Goal: Transaction & Acquisition: Purchase product/service

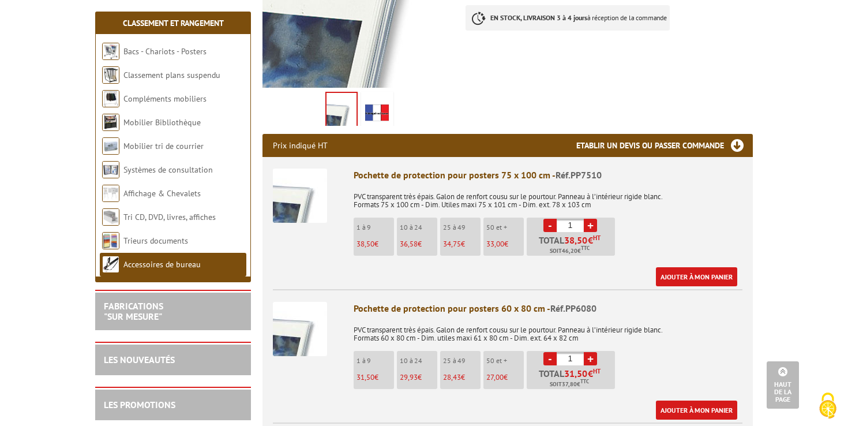
scroll to position [305, 0]
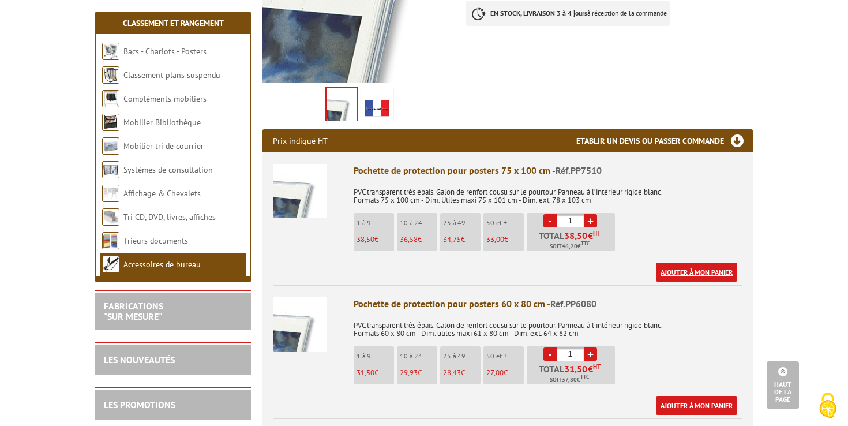
click at [700, 272] on link "Ajouter à mon panier" at bounding box center [696, 271] width 81 height 19
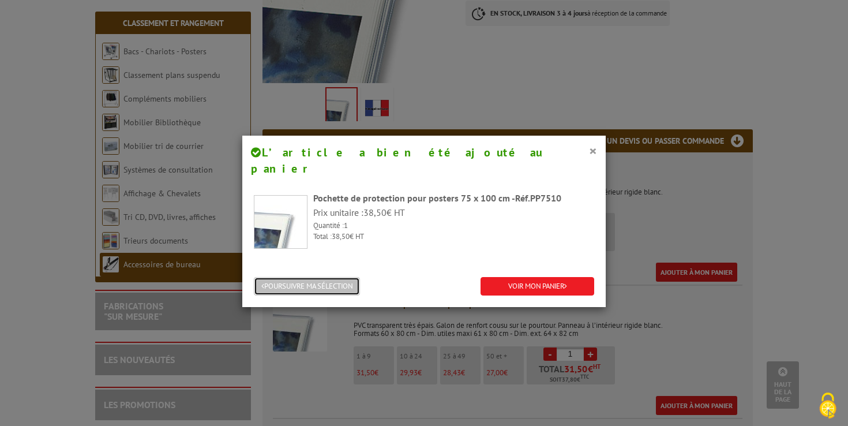
click at [346, 277] on button "POURSUIVRE MA SÉLECTION" at bounding box center [307, 286] width 106 height 19
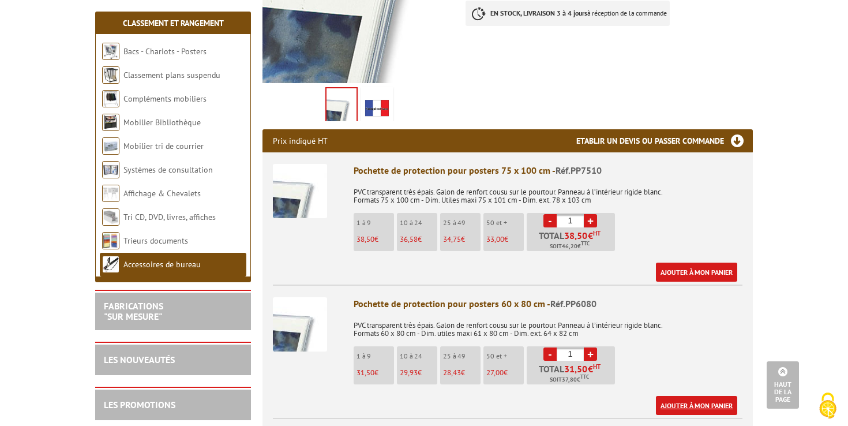
click at [688, 401] on link "Ajouter à mon panier" at bounding box center [696, 405] width 81 height 19
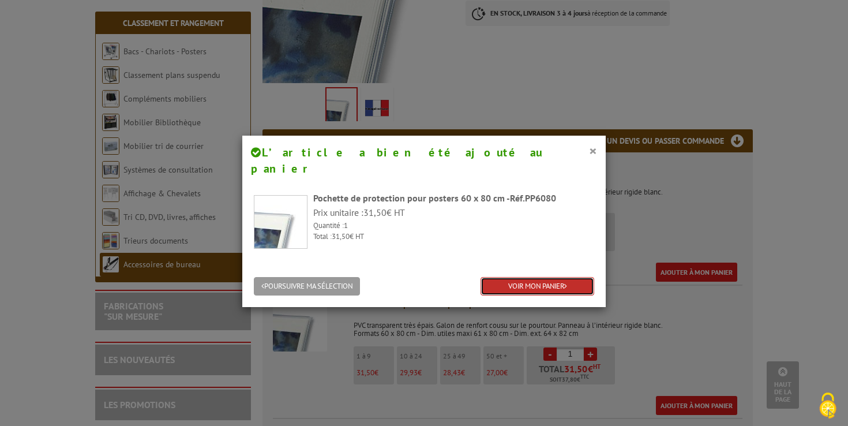
click at [532, 277] on link "VOIR MON PANIER" at bounding box center [538, 286] width 114 height 19
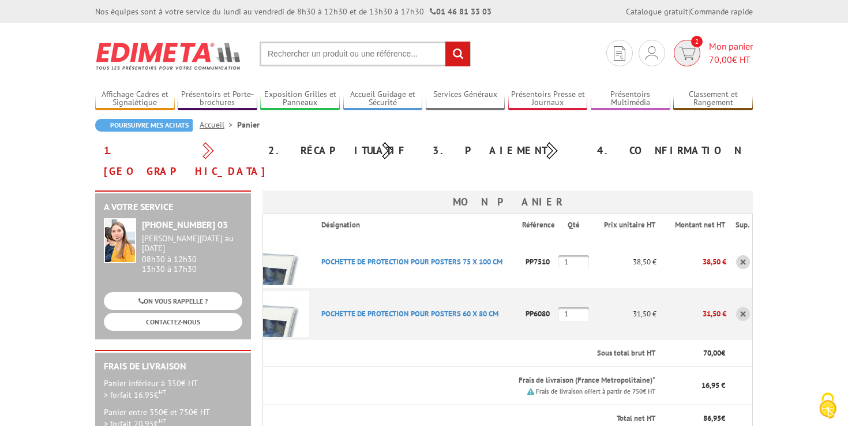
click at [687, 53] on img at bounding box center [687, 53] width 17 height 13
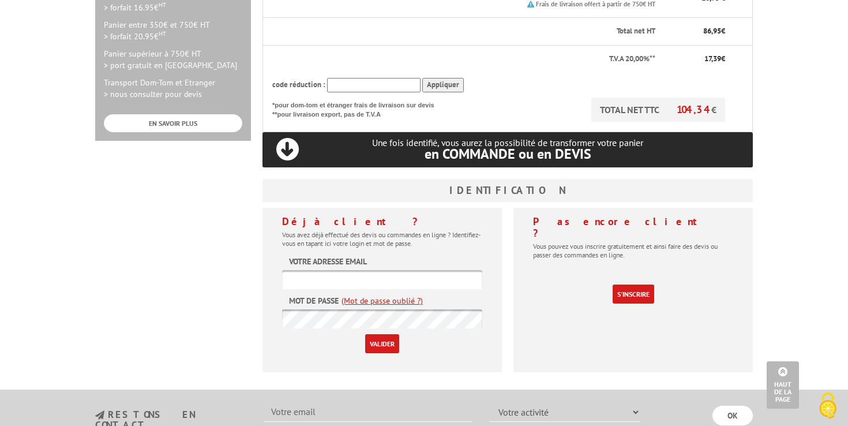
scroll to position [393, 0]
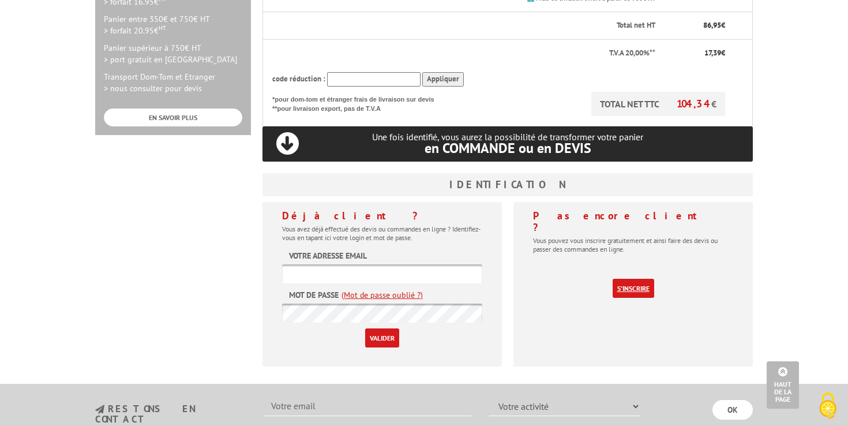
click at [634, 279] on link "S'inscrire" at bounding box center [634, 288] width 42 height 19
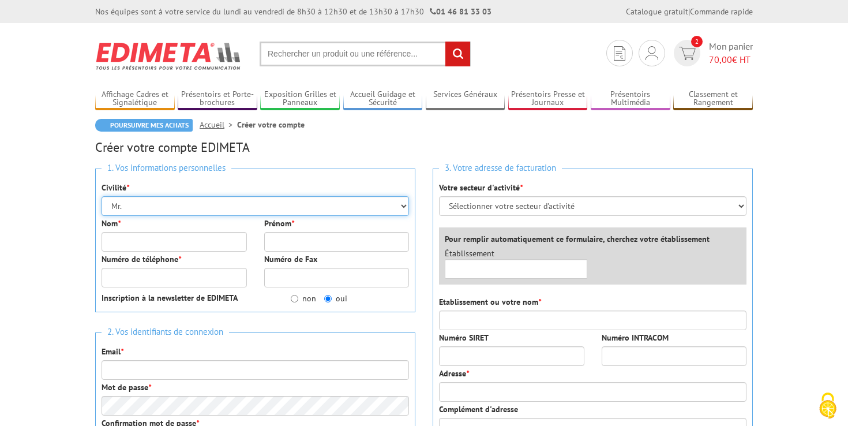
click at [157, 208] on select "Mr. Mme. Mlle." at bounding box center [255, 206] width 307 height 20
select select "Mme."
click at [102, 196] on select "Mr. Mme. Mlle." at bounding box center [255, 206] width 307 height 20
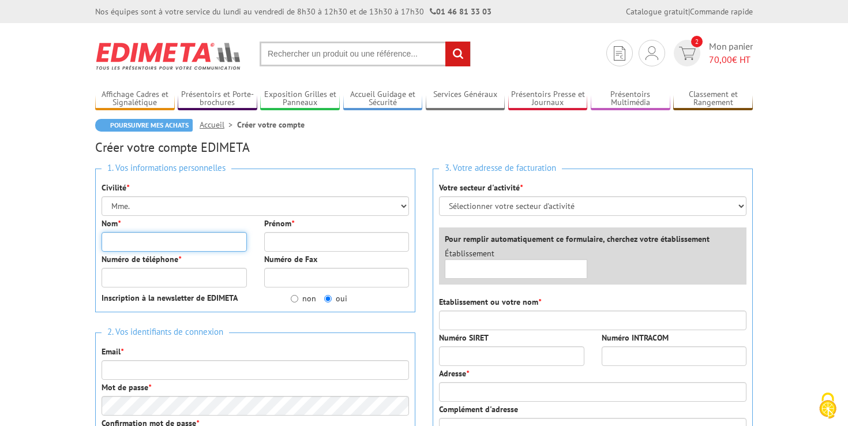
click at [127, 242] on input "Nom *" at bounding box center [174, 242] width 145 height 20
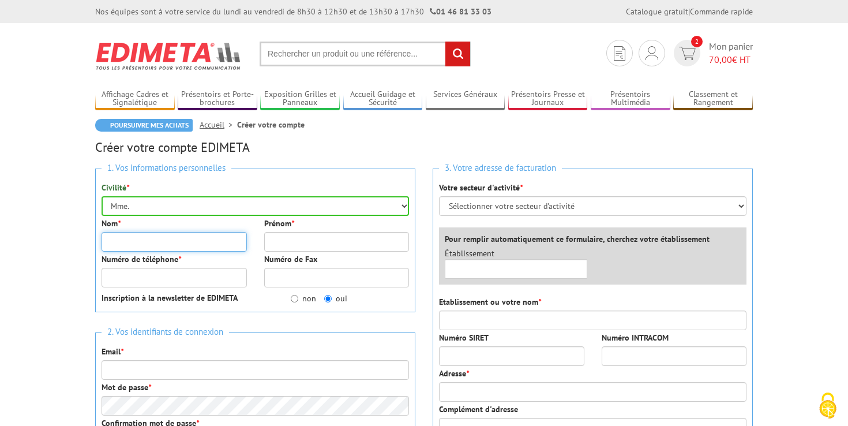
type input "Lourmand"
type input "Pascale"
type input "0612962843"
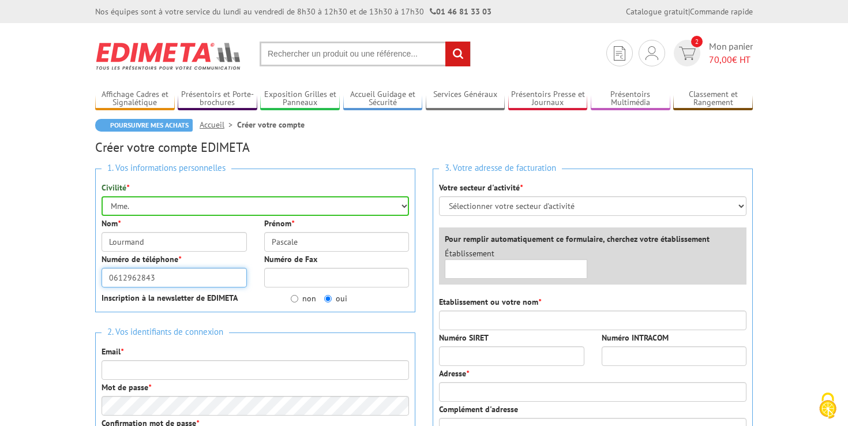
type input "[EMAIL_ADDRESS][DOMAIN_NAME]"
type input "Pascale Lourmand"
type input "[STREET_ADDRESS][PERSON_NAME]"
type input "66100"
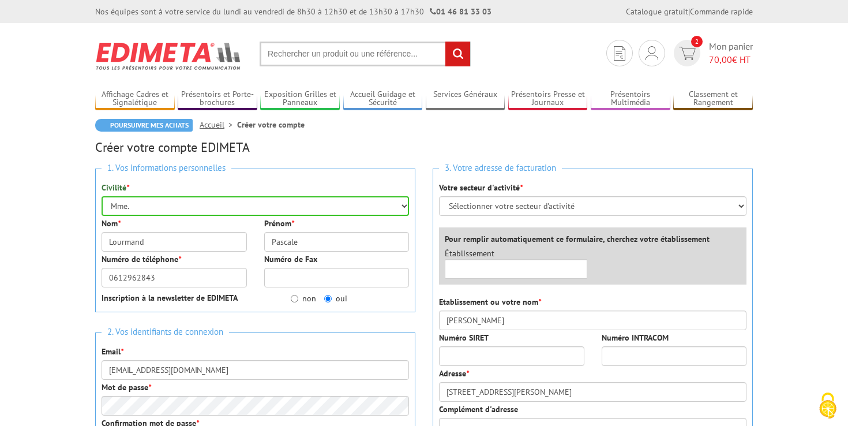
type input "[GEOGRAPHIC_DATA]"
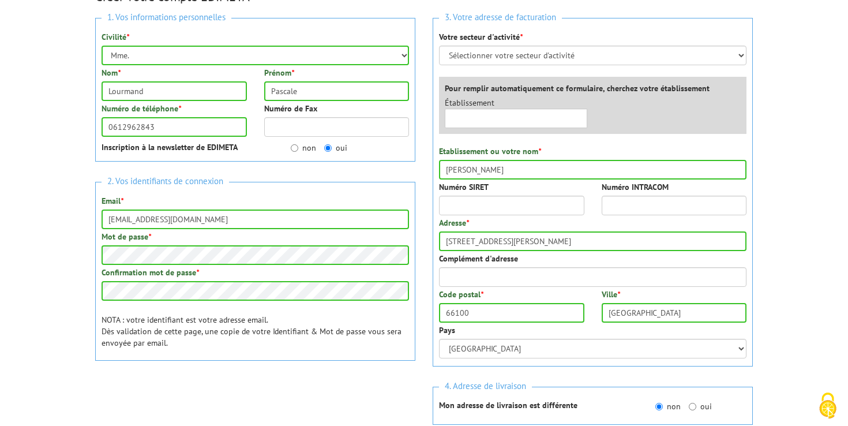
scroll to position [149, 0]
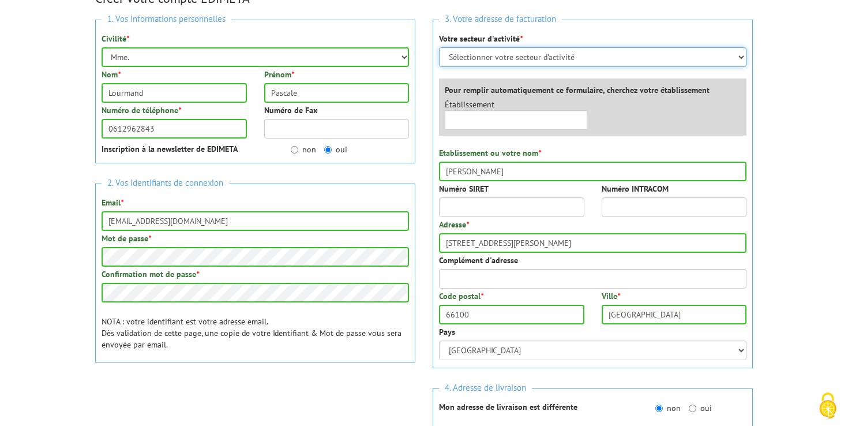
click at [742, 59] on select "Sélectionner votre secteur d'activité Administrations et collectivités Magasins…" at bounding box center [592, 57] width 307 height 20
select select "877"
click at [439, 47] on select "Sélectionner votre secteur d'activité Administrations et collectivités Magasins…" at bounding box center [592, 57] width 307 height 20
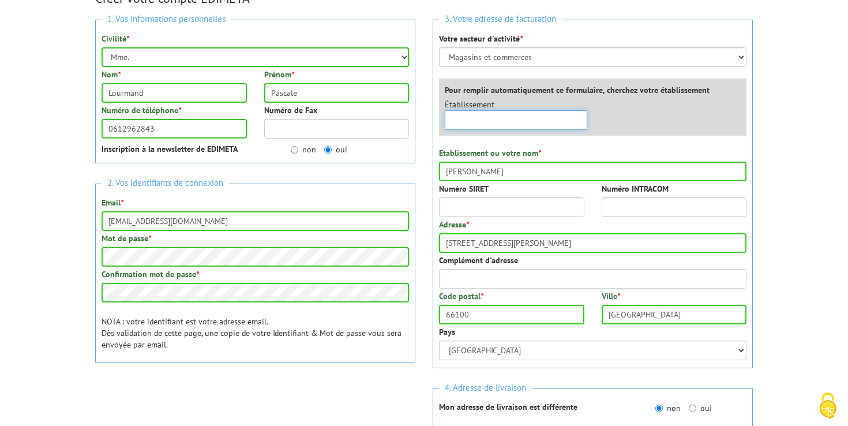
click at [481, 122] on input "text" at bounding box center [516, 120] width 142 height 20
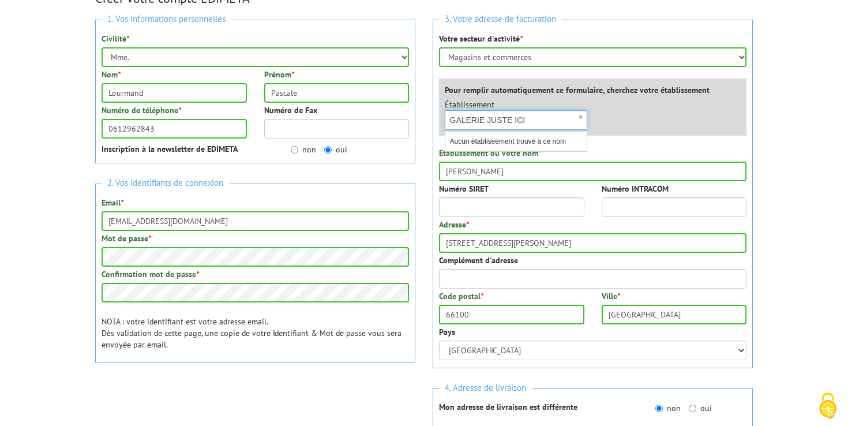
type input "GALERIE JUSTE ICI"
click at [618, 126] on div "Établissement × GALERIE JUSTE ICI Aucun établiseement trouvé à ce nom" at bounding box center [595, 117] width 319 height 37
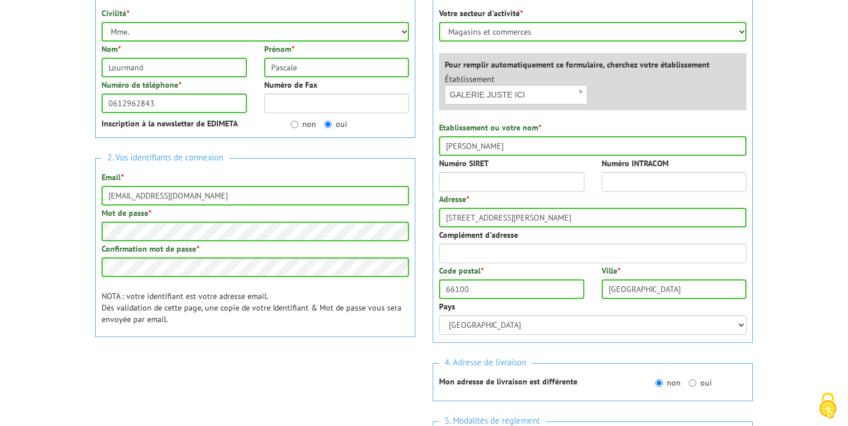
scroll to position [175, 0]
click at [468, 183] on input "Numéro SIRET" at bounding box center [511, 181] width 145 height 20
click at [468, 179] on input "Numéro SIRET" at bounding box center [511, 181] width 145 height 20
paste input "522 949 056 00"
type input "522 949 056 00"
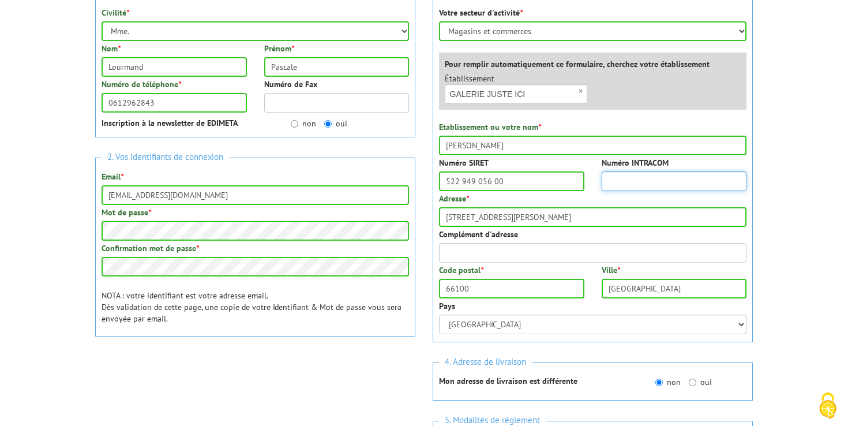
click at [622, 182] on input "Numéro INTRACOM" at bounding box center [674, 181] width 145 height 20
paste input "FR26522949056"
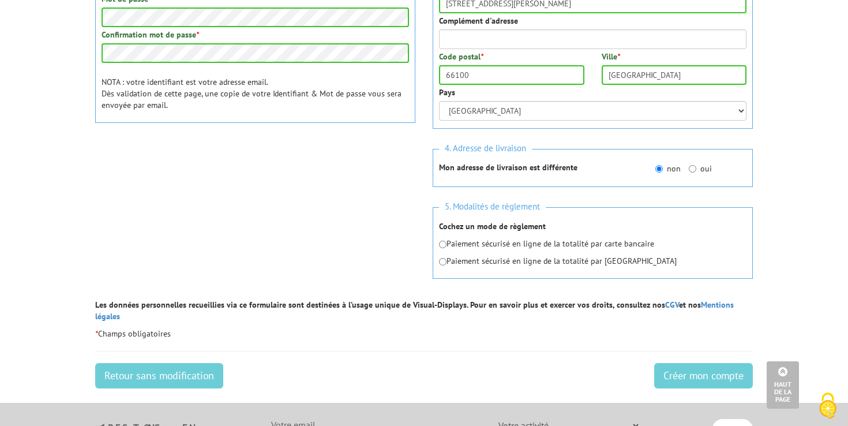
scroll to position [391, 0]
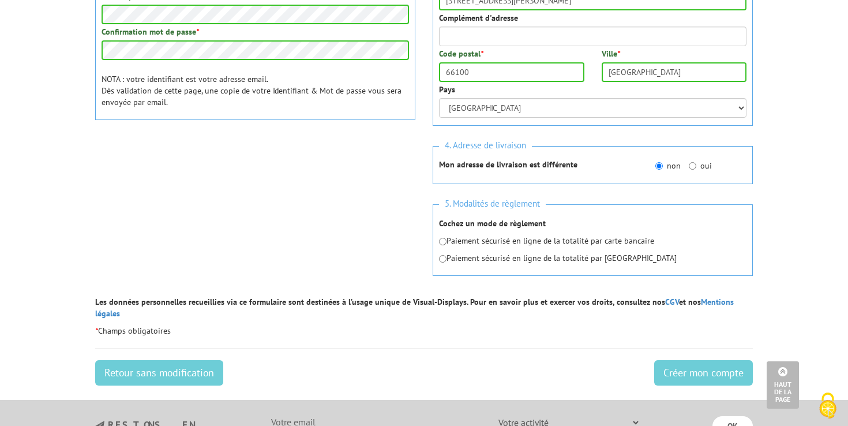
type input "FR26522949056"
click at [692, 165] on input "oui" at bounding box center [692, 165] width 7 height 7
radio input "true"
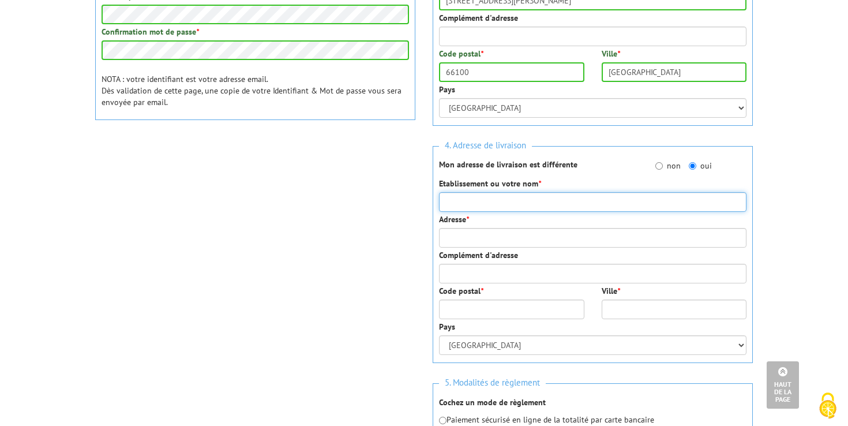
click at [490, 200] on input "Etablissement ou votre nom *" at bounding box center [592, 202] width 307 height 20
type input "GALERIE JUSTE ICI"
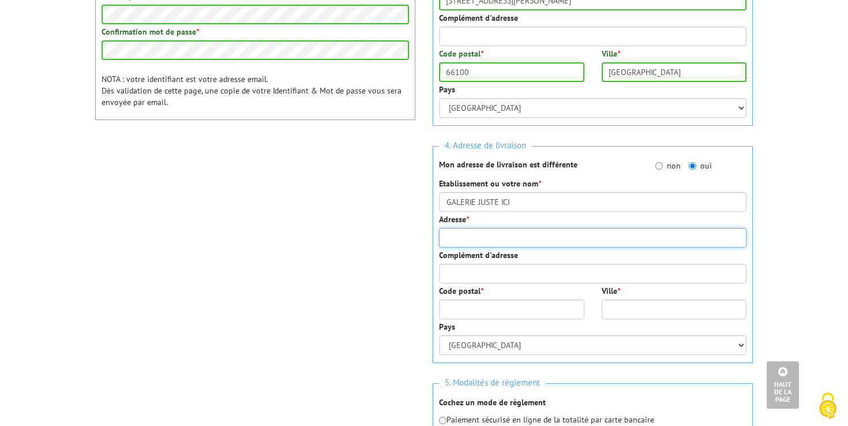
click at [466, 234] on input "Adresse *" at bounding box center [592, 238] width 307 height 20
type input "[STREET_ADDRESS]"
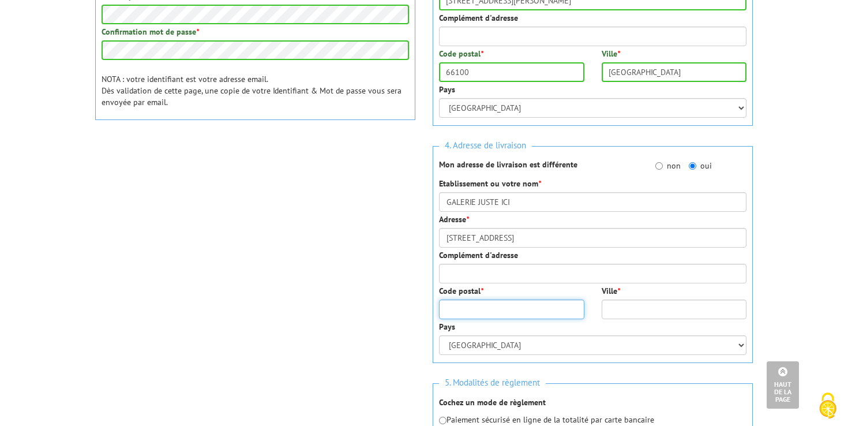
type input "66000"
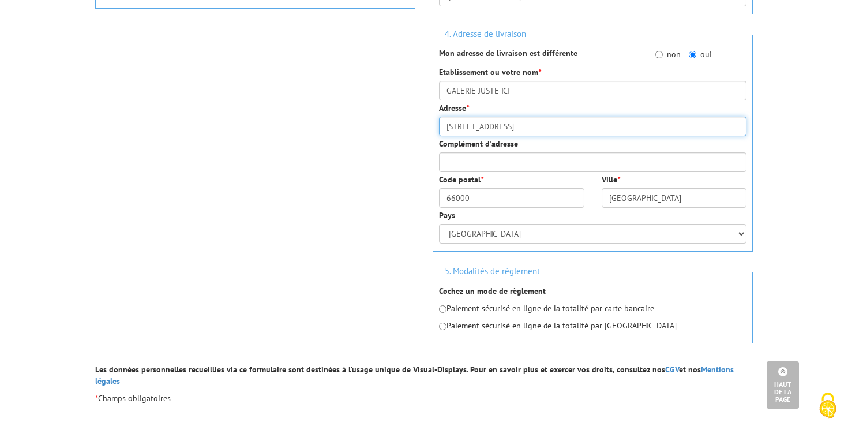
scroll to position [505, 0]
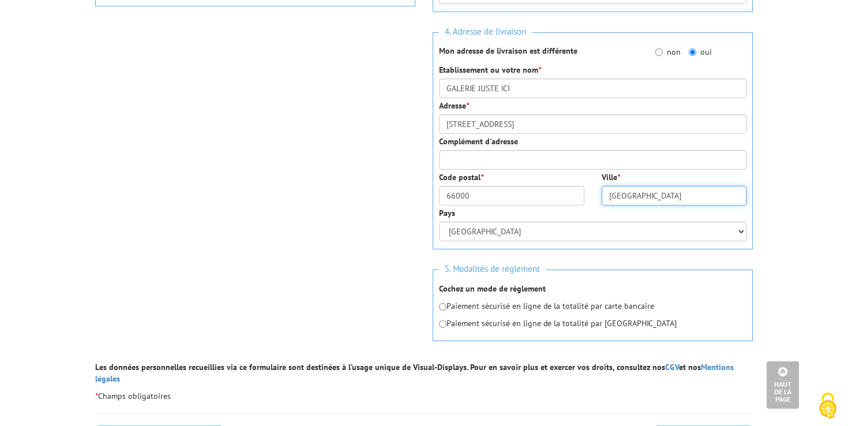
drag, startPoint x: 634, startPoint y: 198, endPoint x: 600, endPoint y: 190, distance: 35.0
click at [600, 190] on div "Ville * PARIS" at bounding box center [674, 188] width 163 height 34
type input "PERPIGNAN"
click at [581, 213] on div "Pays Afghanistan Afrique du Sud Albanie Algérie Allemagne American Samoa Andorr…" at bounding box center [592, 224] width 307 height 34
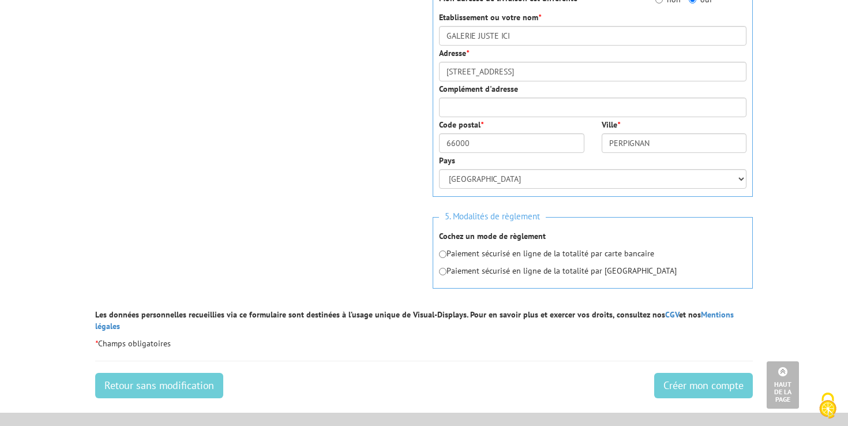
scroll to position [563, 0]
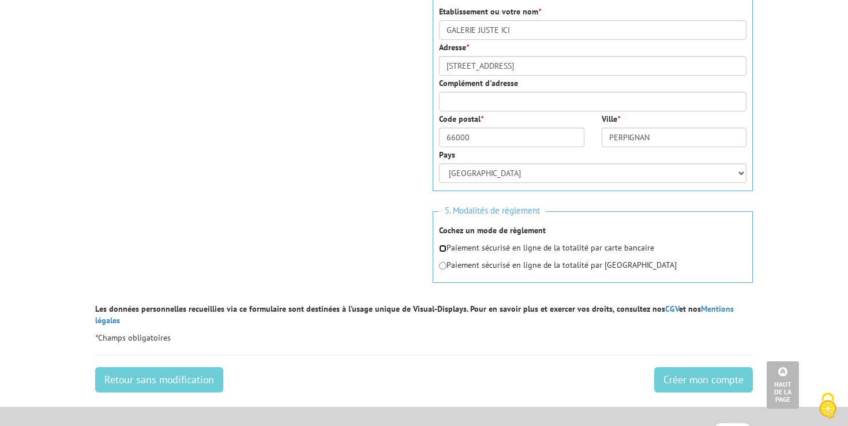
click at [442, 250] on input "radio" at bounding box center [442, 248] width 7 height 7
radio input "true"
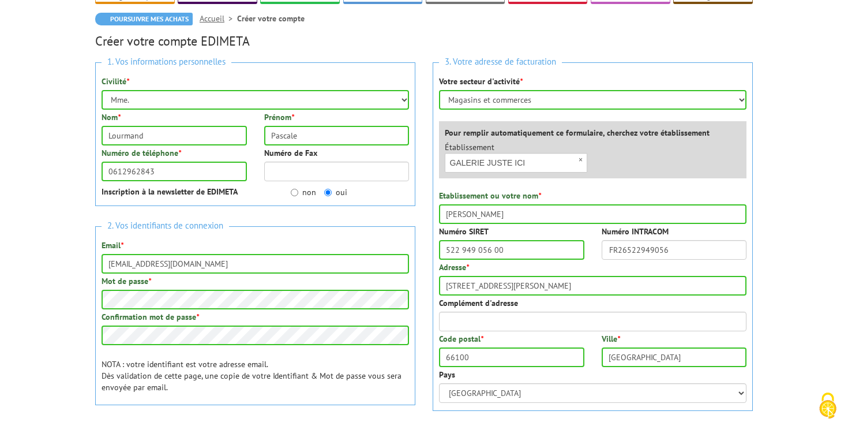
scroll to position [103, 0]
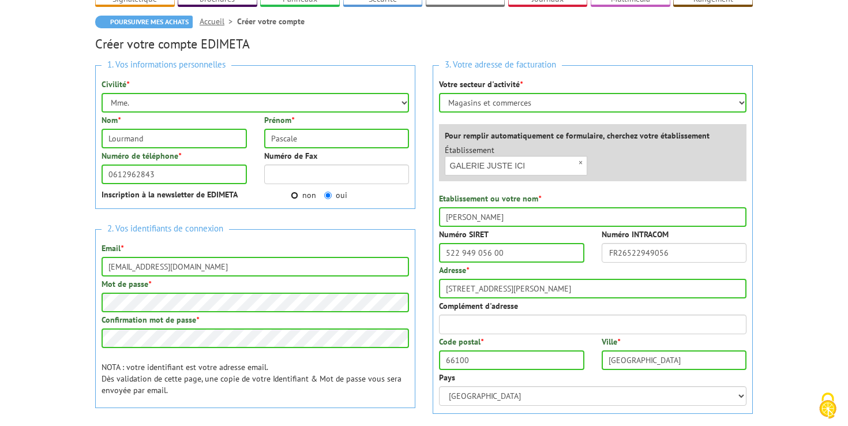
click at [294, 195] on input "non" at bounding box center [294, 195] width 7 height 7
radio input "true"
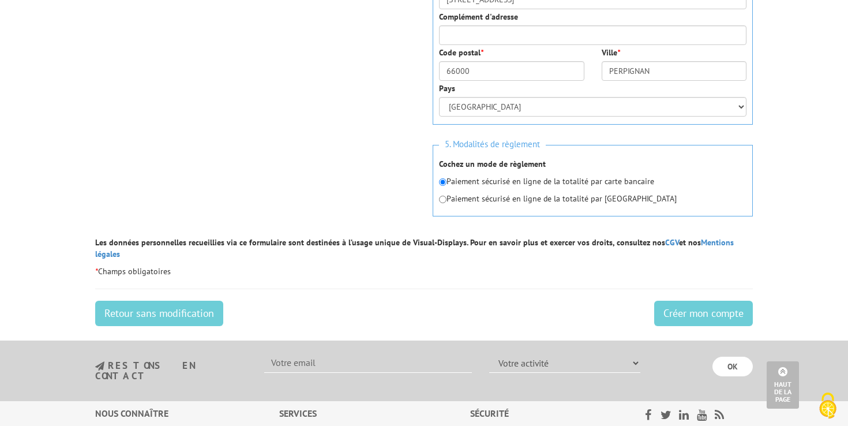
scroll to position [633, 0]
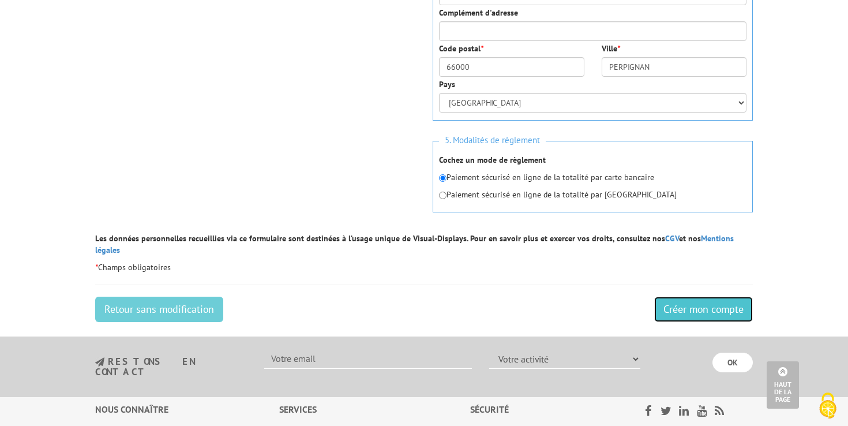
click at [693, 297] on input "Créer mon compte" at bounding box center [703, 309] width 99 height 25
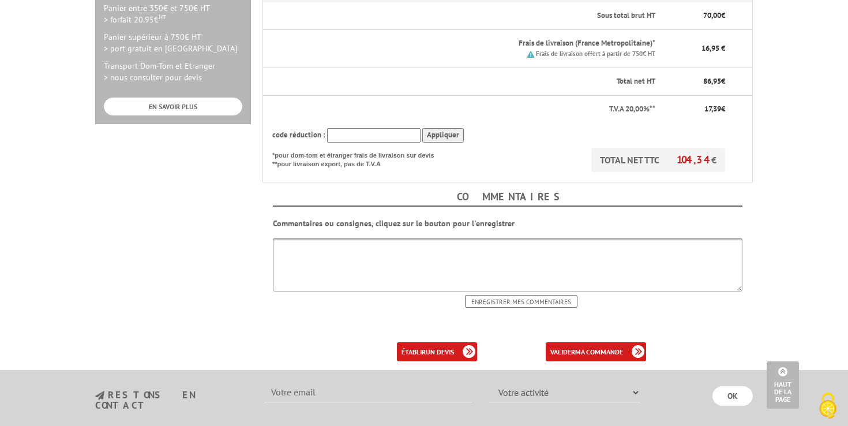
scroll to position [407, 0]
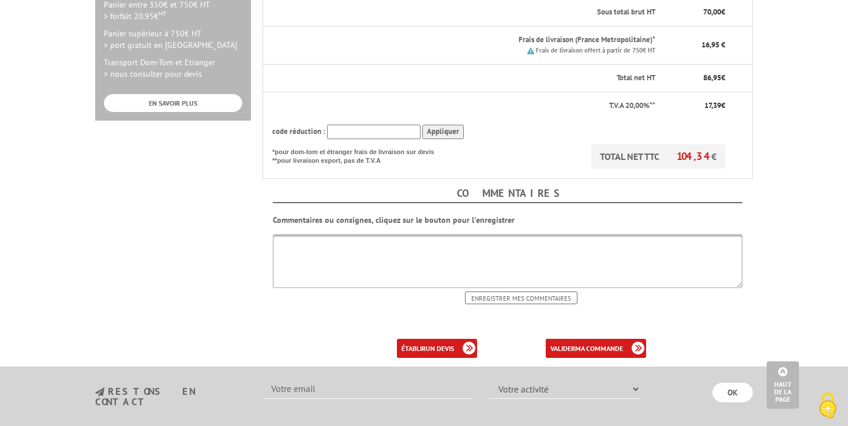
click at [298, 234] on textarea at bounding box center [508, 261] width 470 height 54
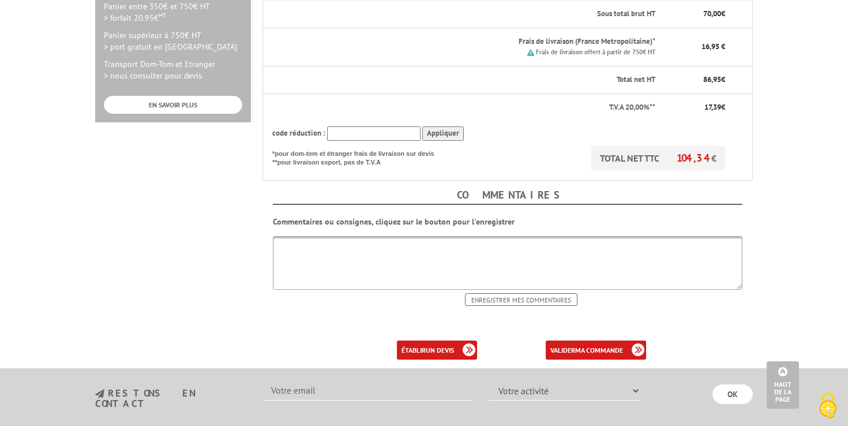
scroll to position [407, 0]
click at [329, 235] on textarea "Merci de m'appeller" at bounding box center [508, 262] width 470 height 54
click at [340, 235] on textarea "Merci de m'appeller" at bounding box center [508, 262] width 470 height 54
click at [365, 235] on textarea "Merci de m'appeler" at bounding box center [508, 262] width 470 height 54
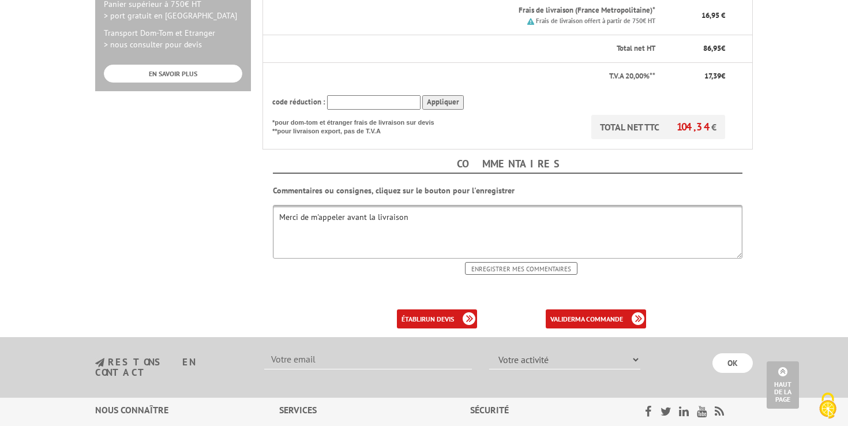
scroll to position [440, 0]
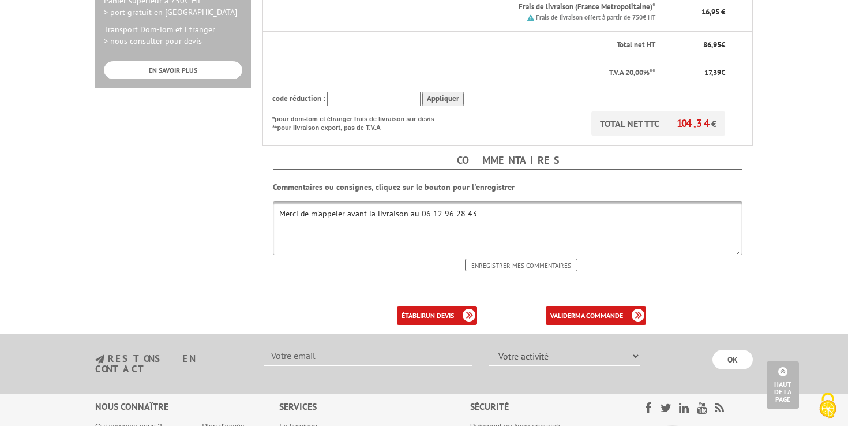
type textarea "Merci de m'appeler avant la livraison au 06 12 96 28 43"
click at [490, 258] on input "Enregistrer mes commentaires" at bounding box center [521, 264] width 112 height 13
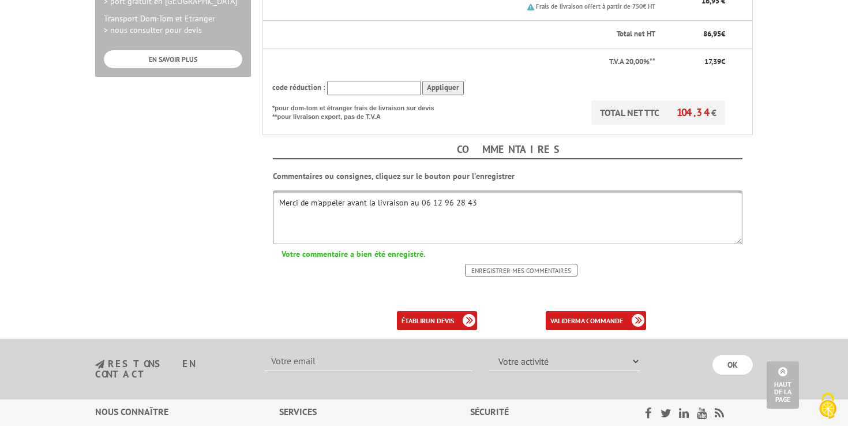
scroll to position [458, 0]
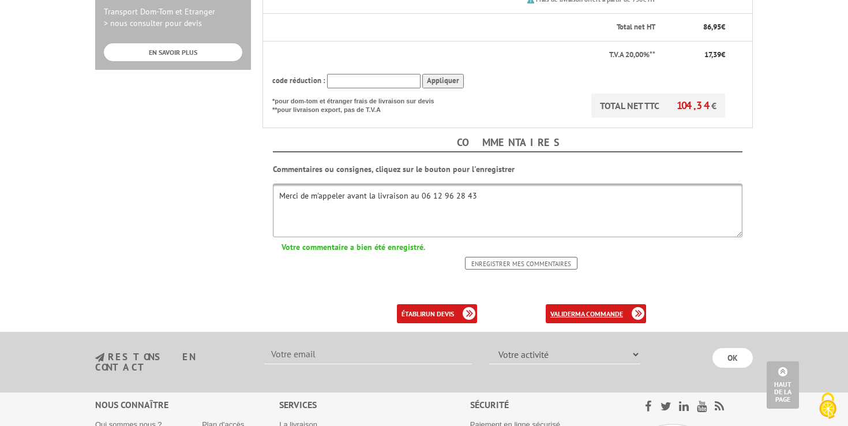
click at [568, 304] on link "valider ma commande" at bounding box center [596, 313] width 100 height 19
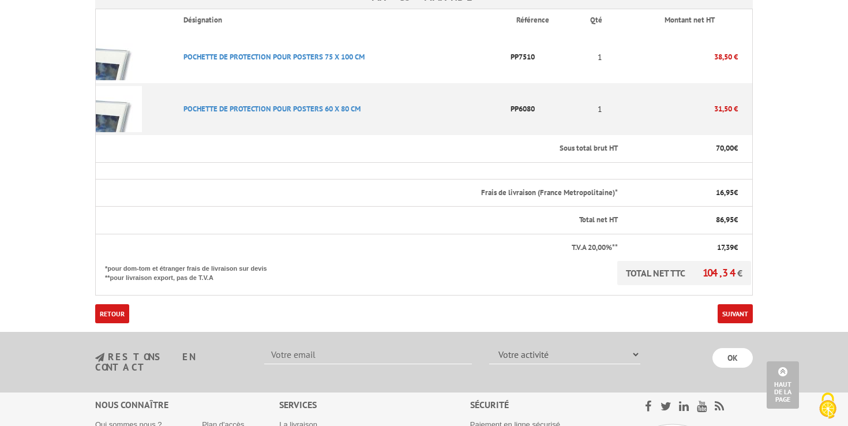
scroll to position [328, 0]
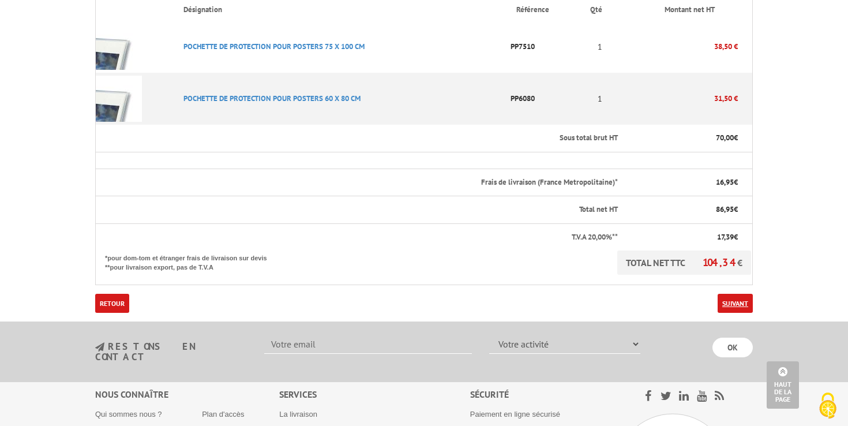
click at [736, 294] on link "Suivant" at bounding box center [735, 303] width 35 height 19
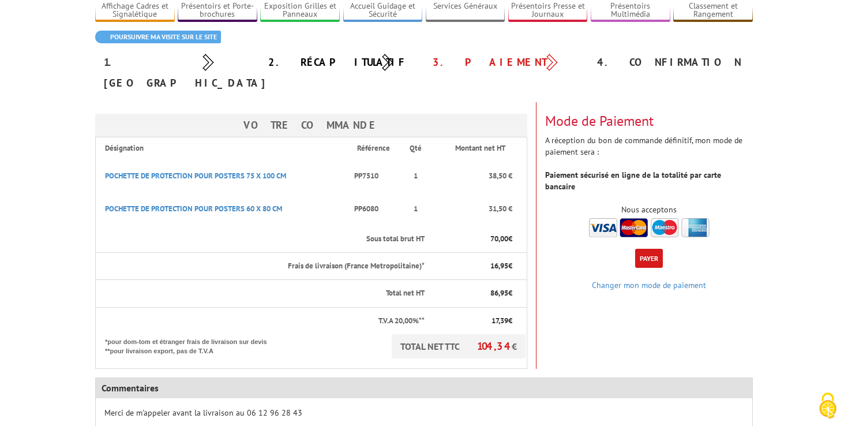
scroll to position [84, 0]
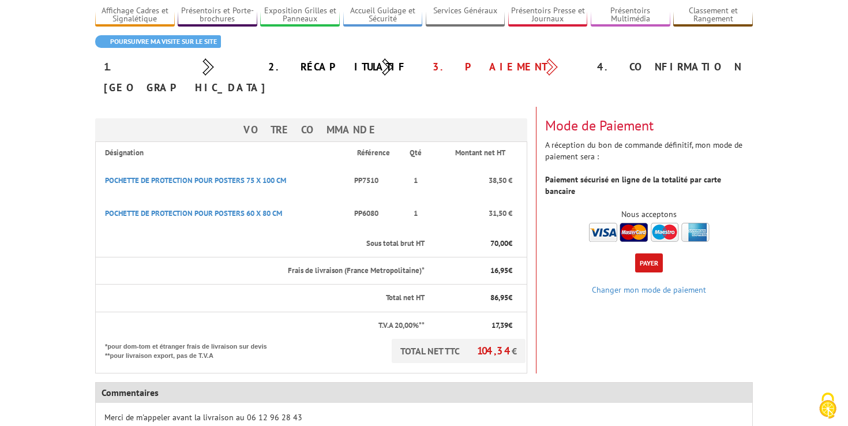
click at [652, 253] on button "Payer" at bounding box center [649, 262] width 28 height 19
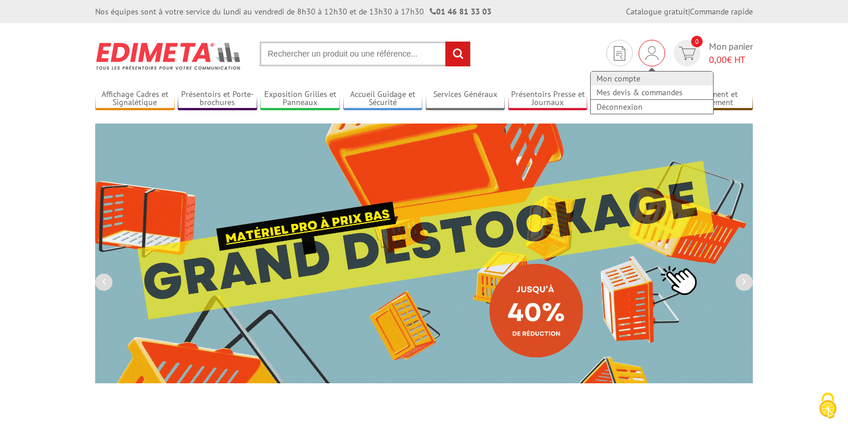
click at [632, 77] on link "Mon compte" at bounding box center [652, 79] width 122 height 14
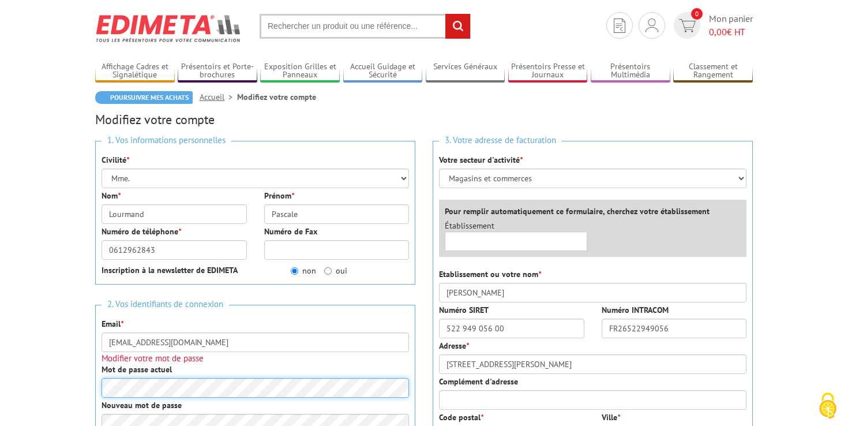
scroll to position [27, 0]
